Goal: Find contact information: Find contact information

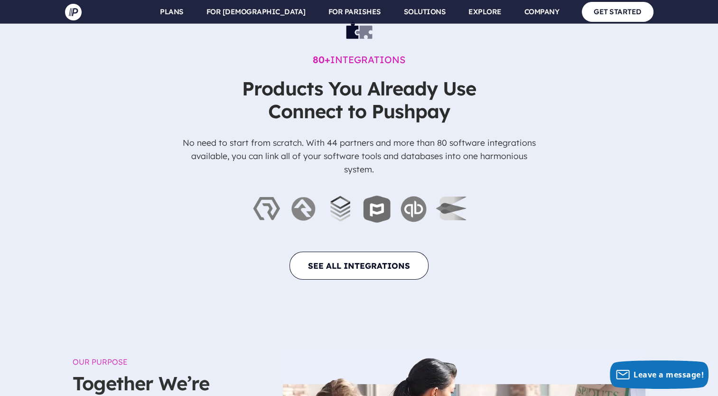
scroll to position [3276, 0]
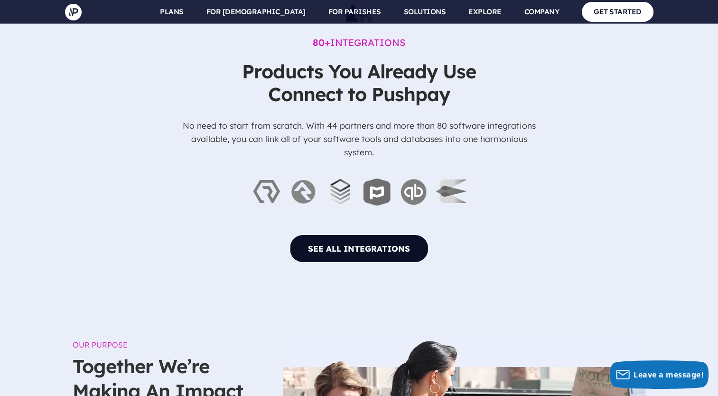
click at [382, 235] on link "SEE ALL INTEGRATIONS" at bounding box center [359, 249] width 139 height 28
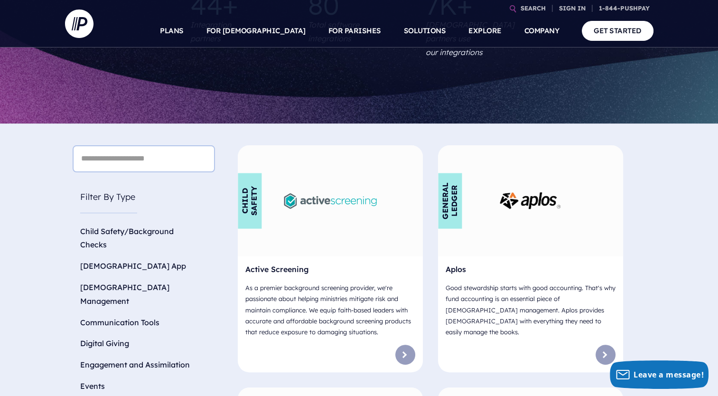
scroll to position [237, 0]
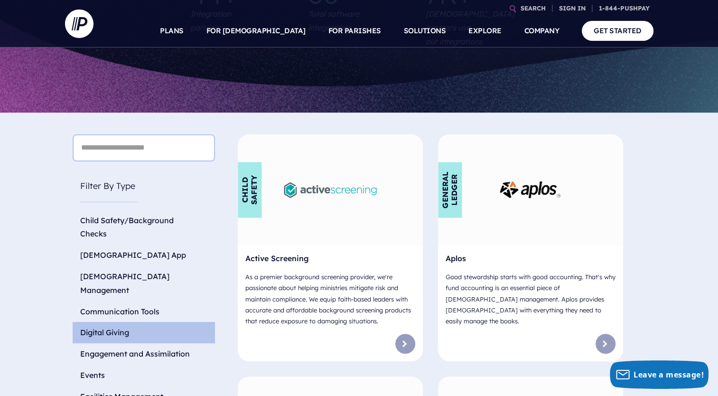
click at [113, 322] on li "Digital Giving" at bounding box center [144, 332] width 142 height 21
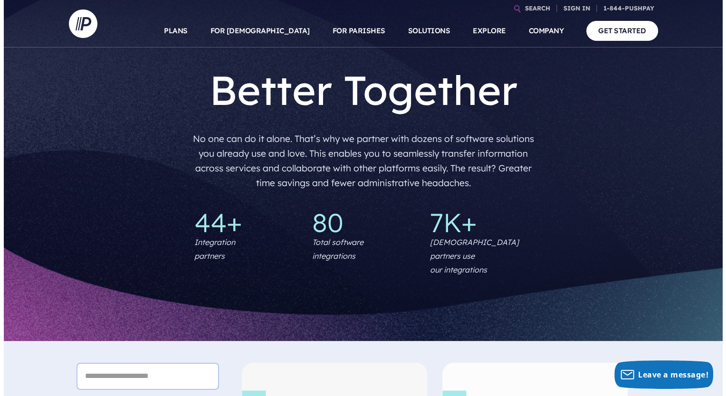
scroll to position [0, 0]
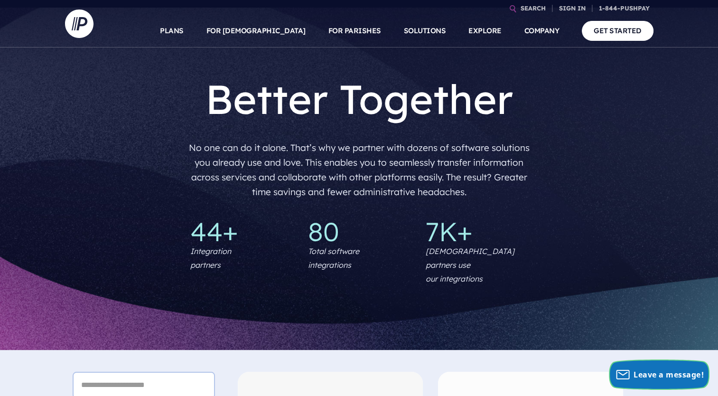
click at [645, 375] on span "Leave a message!" at bounding box center [669, 374] width 70 height 10
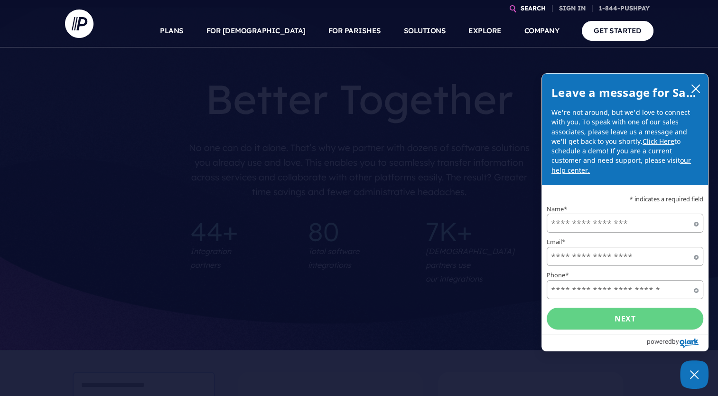
click at [537, 9] on link "SEARCH" at bounding box center [533, 8] width 33 height 17
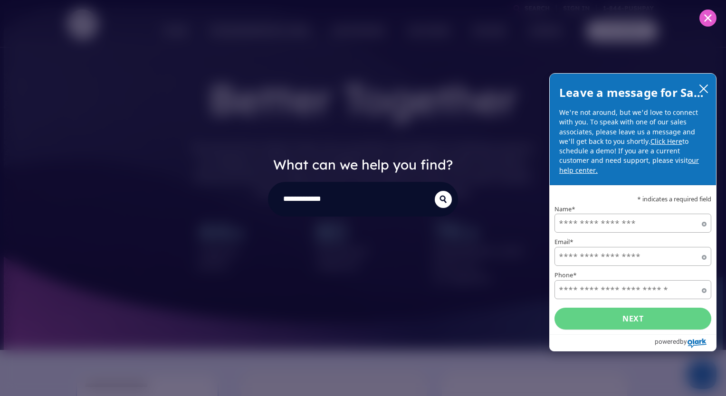
type input "**********"
click at [434, 191] on button "submit" at bounding box center [442, 199] width 17 height 17
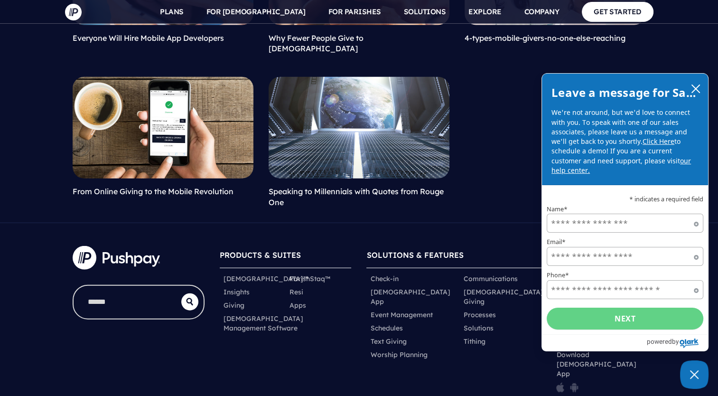
scroll to position [2279, 0]
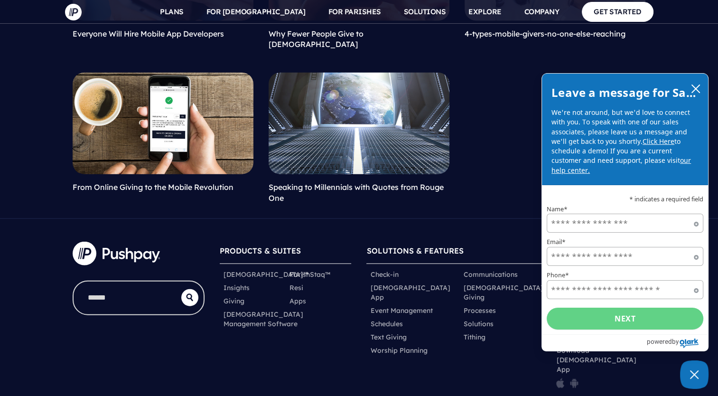
click at [697, 91] on icon "close chatbox" at bounding box center [696, 89] width 8 height 8
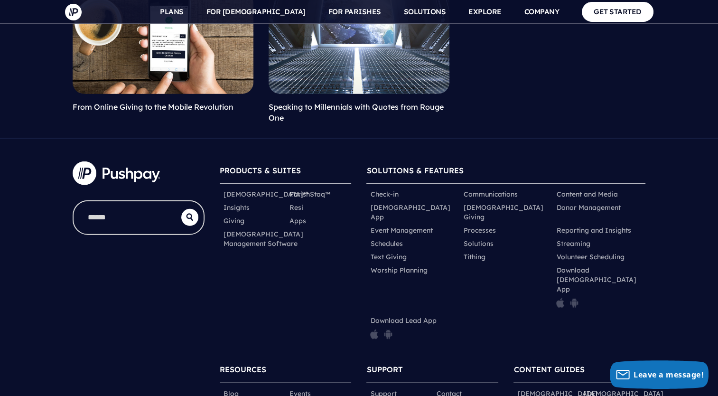
scroll to position [2391, 0]
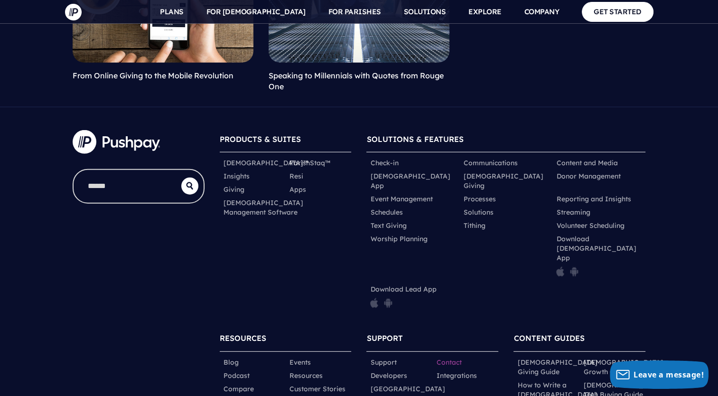
click at [457, 358] on link "Contact" at bounding box center [448, 362] width 25 height 9
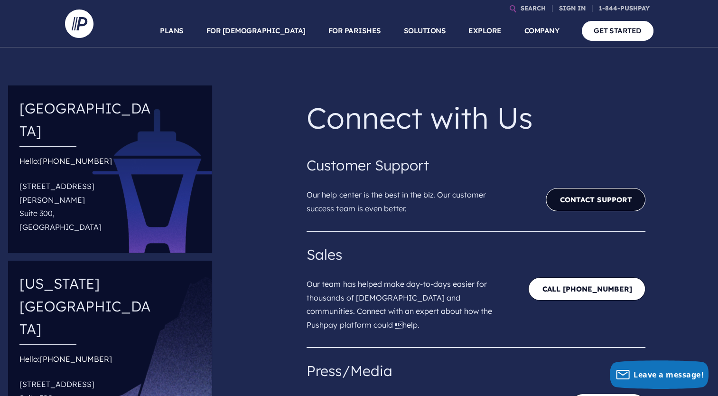
click at [565, 197] on link "Contact Support" at bounding box center [596, 199] width 100 height 23
